Goal: Information Seeking & Learning: Learn about a topic

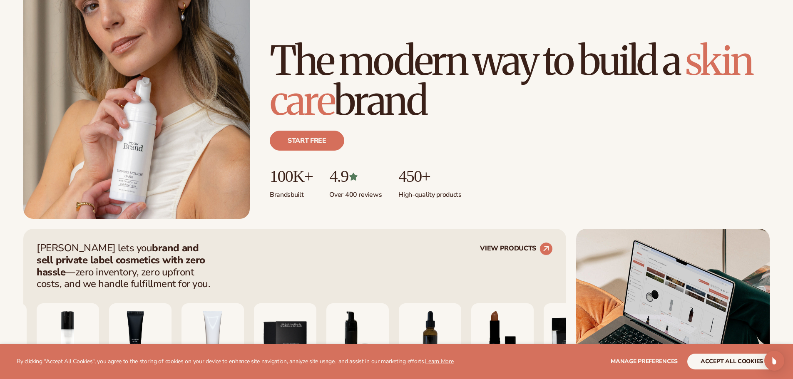
scroll to position [291, 0]
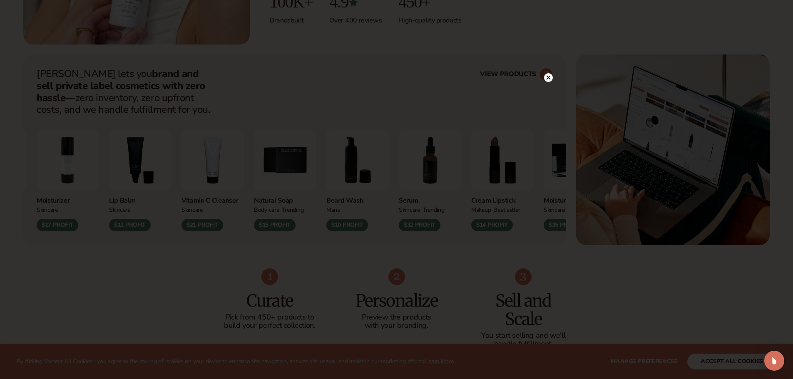
click at [551, 79] on circle at bounding box center [548, 77] width 9 height 9
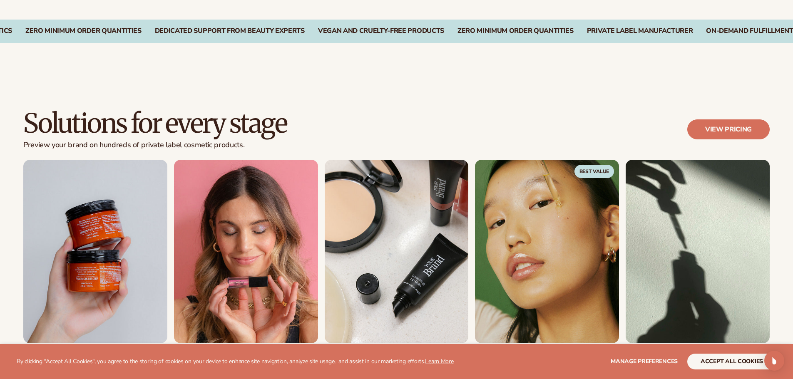
scroll to position [791, 0]
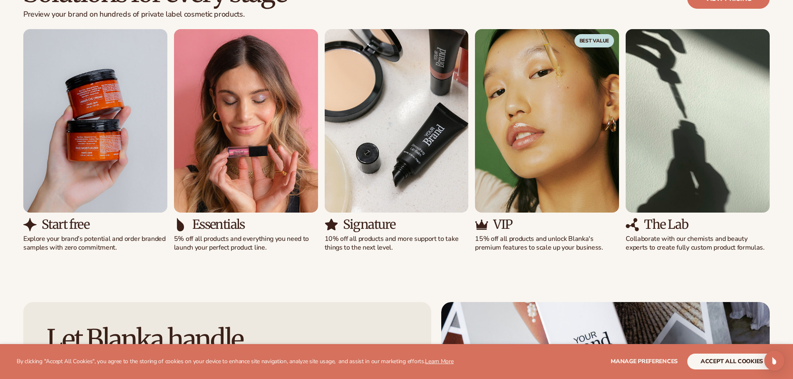
click at [175, 242] on div "Start free Explore your brand’s potential and order branded samples with zero c…" at bounding box center [396, 140] width 746 height 223
click at [152, 263] on div "Solutions for every stage Preview your brand on hundreds of private label cosme…" at bounding box center [396, 115] width 793 height 340
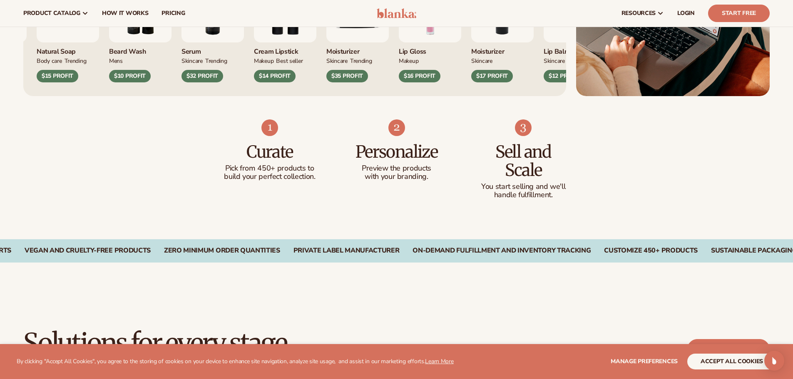
scroll to position [333, 0]
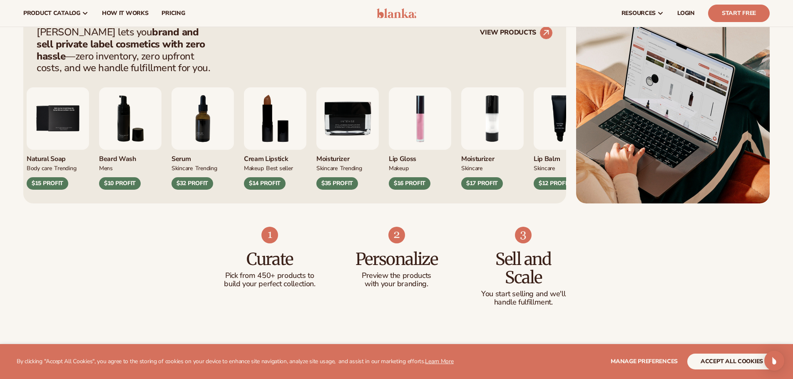
click at [196, 122] on img "7 / 9" at bounding box center [202, 118] width 62 height 62
click at [188, 184] on div "$32 PROFIT" at bounding box center [192, 183] width 42 height 12
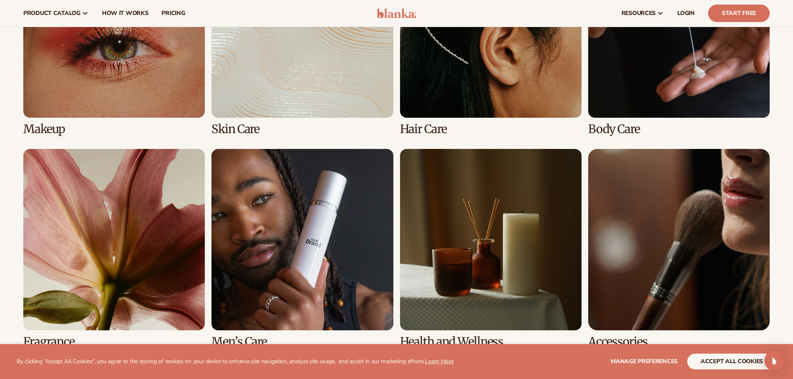
scroll to position [1790, 0]
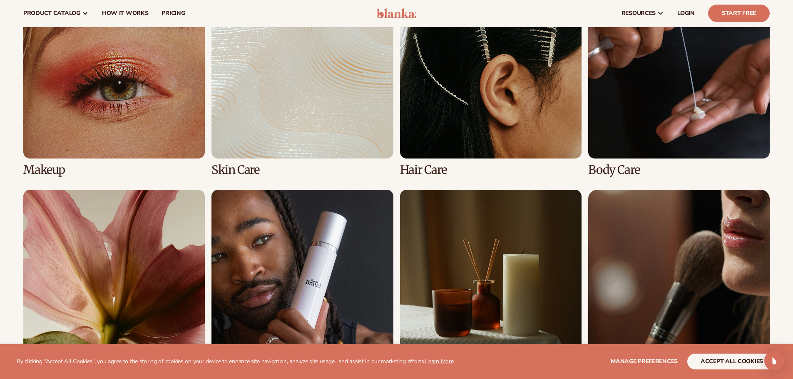
click at [130, 94] on link "1 / 8" at bounding box center [113, 76] width 181 height 199
click at [278, 96] on link "2 / 8" at bounding box center [301, 76] width 181 height 199
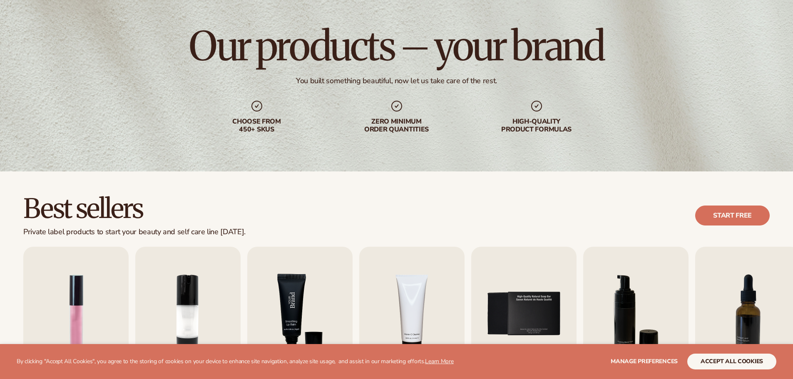
scroll to position [250, 0]
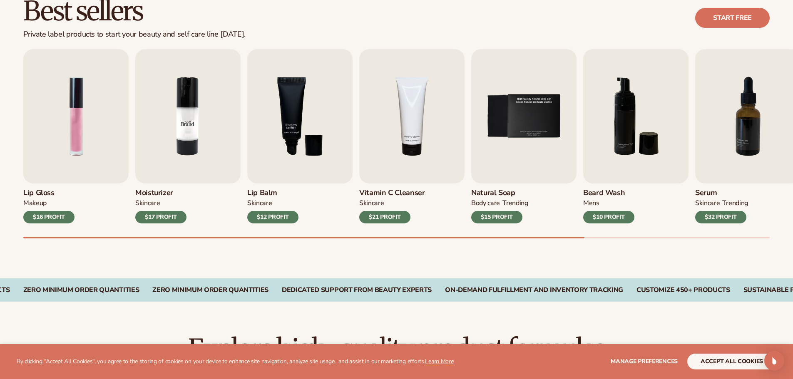
click at [189, 156] on img "2 / 9" at bounding box center [187, 116] width 105 height 134
click at [179, 99] on img "2 / 9" at bounding box center [187, 116] width 105 height 134
click at [151, 190] on h3 "Moisturizer" at bounding box center [160, 193] width 51 height 9
